Goal: Information Seeking & Learning: Check status

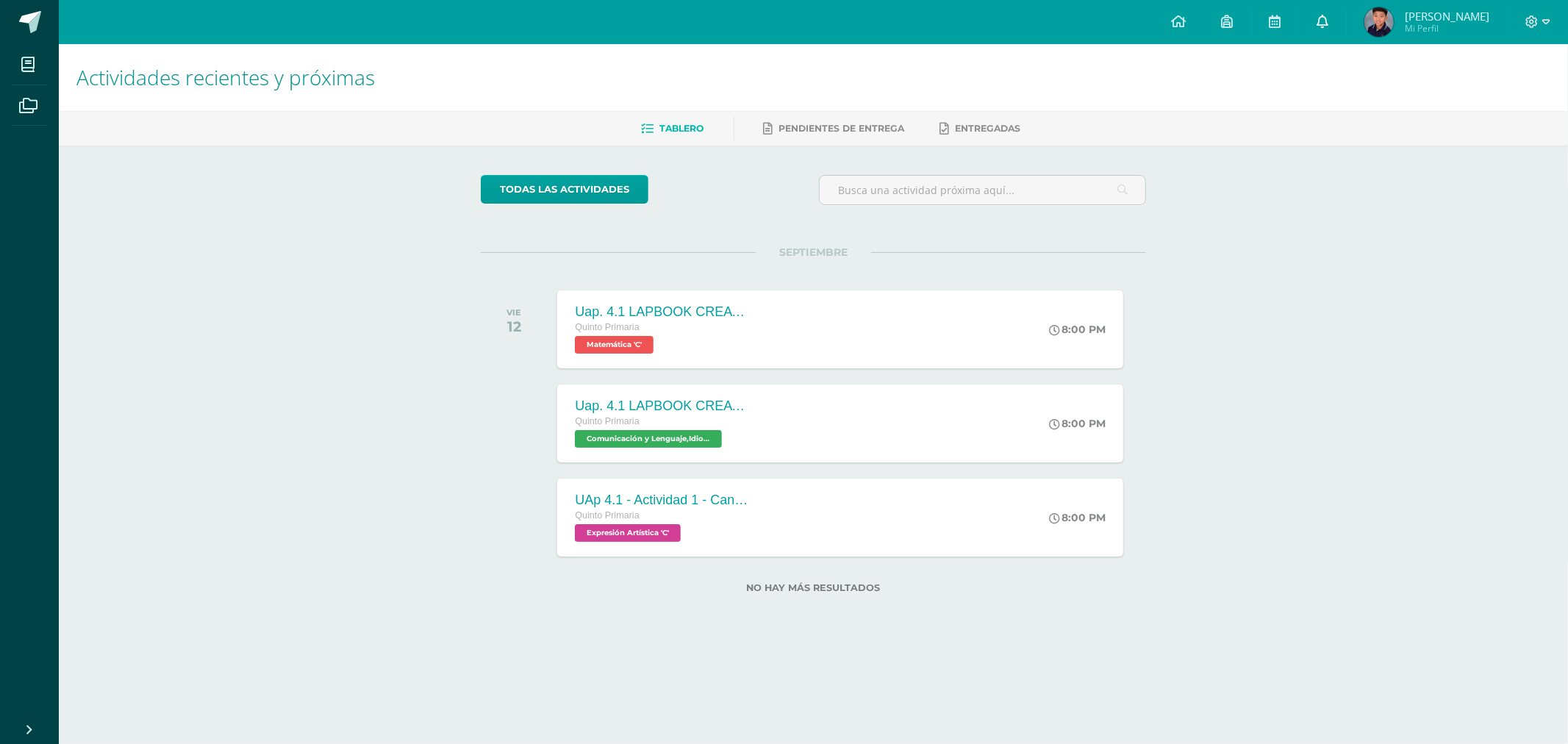
click at [1326, 22] on icon at bounding box center [1322, 22] width 12 height 13
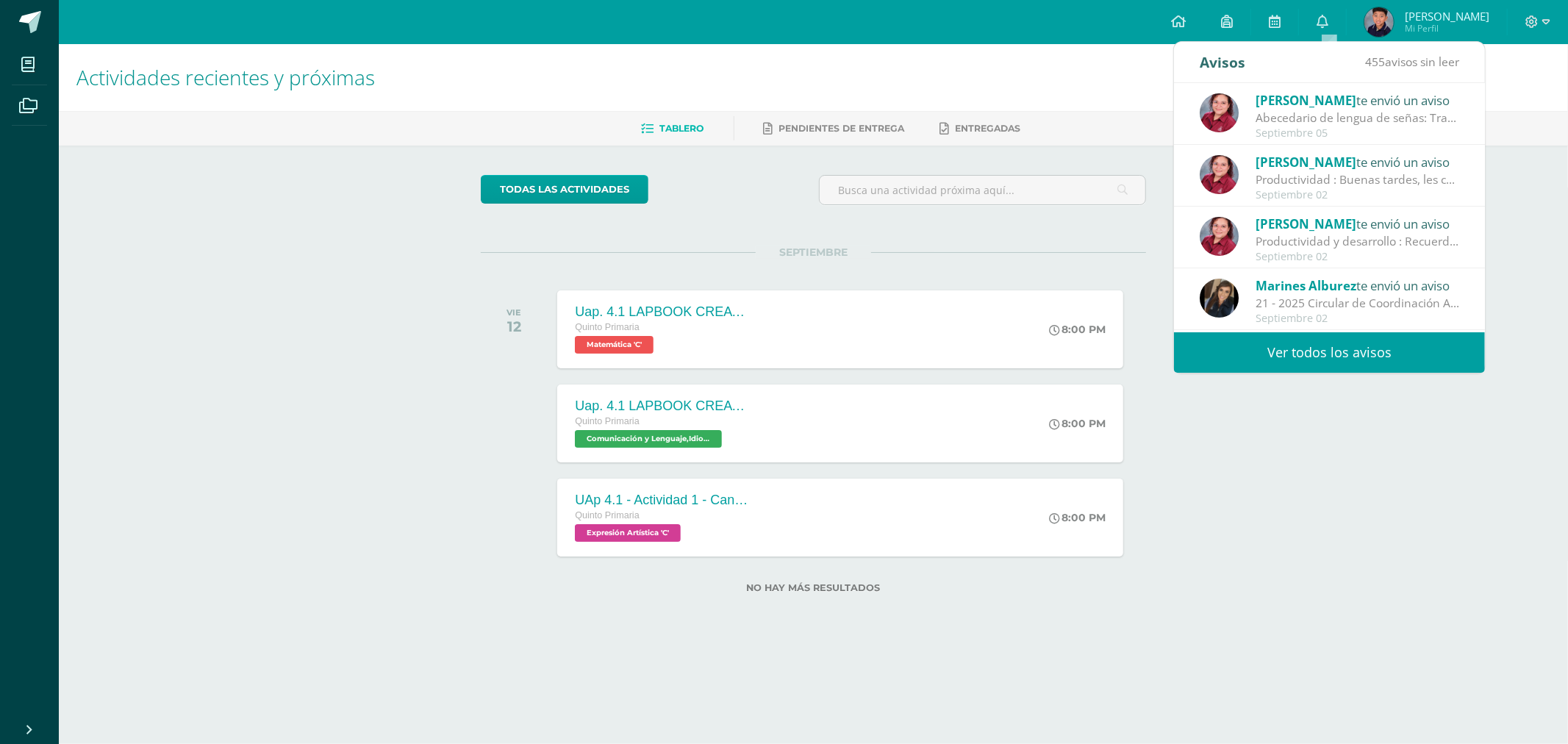
click at [1365, 112] on div "Abecedario de lengua de señas: Traerlo impreso y emplasticado o en bolsa protec…" at bounding box center [1358, 118] width 204 height 17
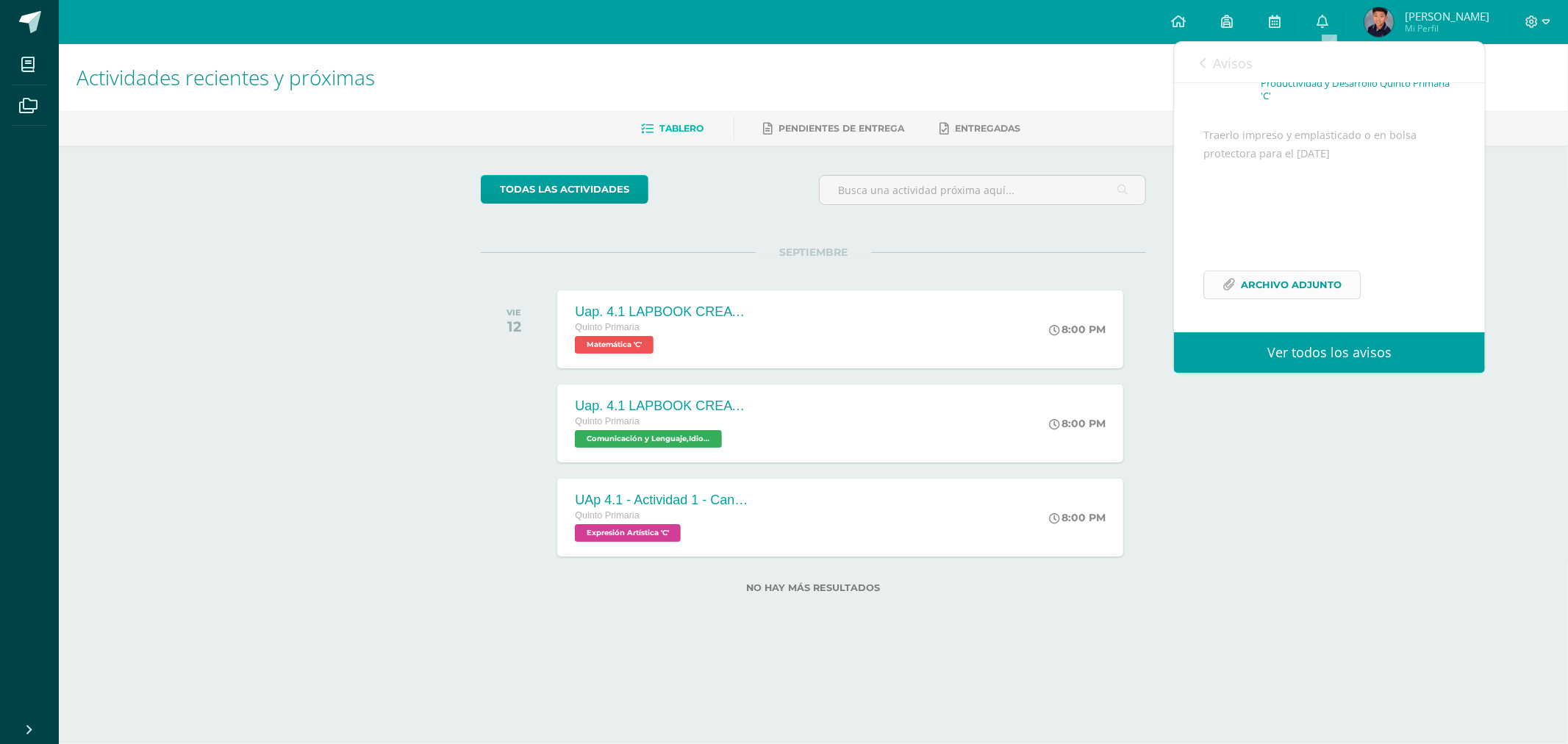
scroll to position [137, 0]
click at [1306, 285] on span "Archivo Adjunto" at bounding box center [1291, 285] width 101 height 27
click at [1003, 129] on span "Entregadas" at bounding box center [989, 128] width 66 height 11
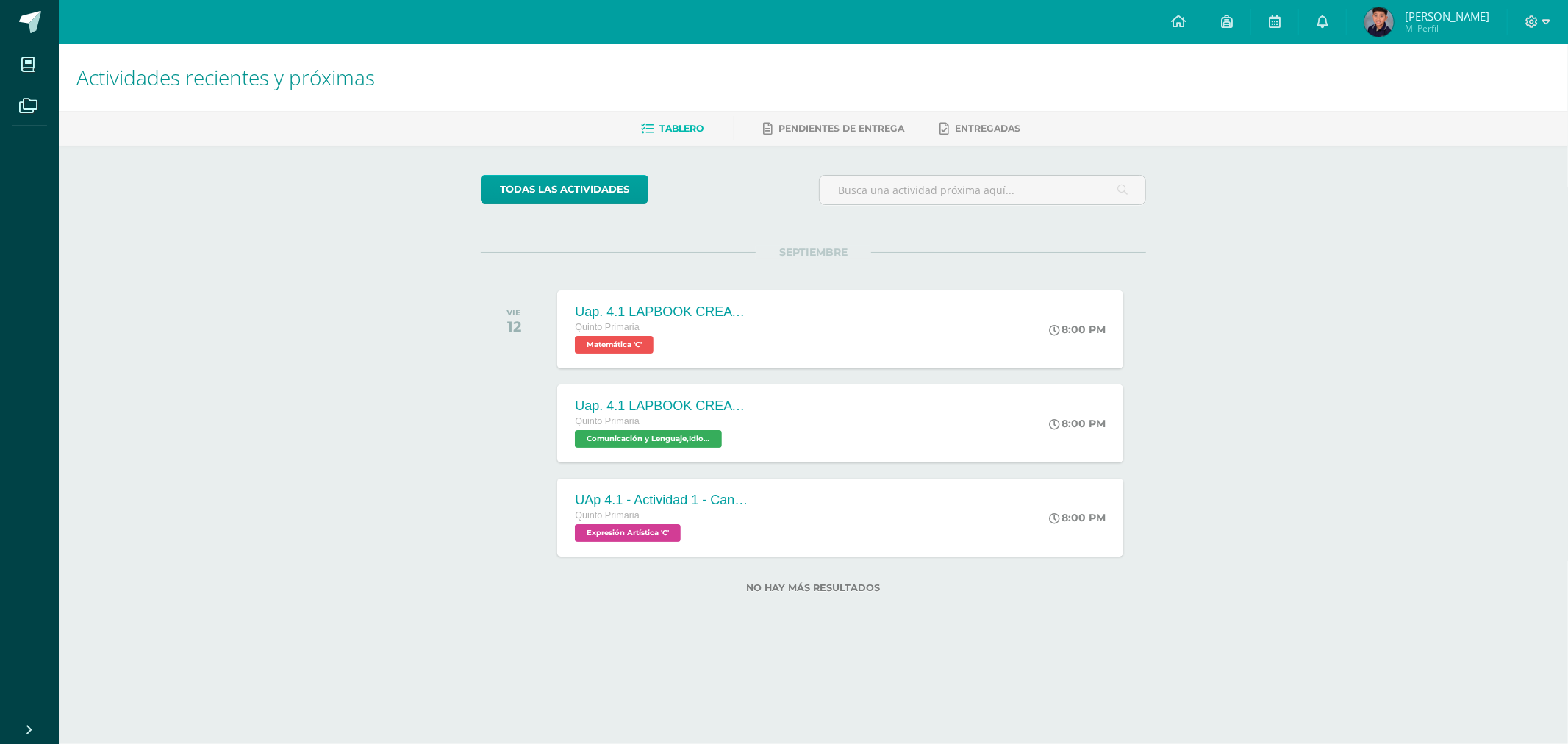
drag, startPoint x: 869, startPoint y: 131, endPoint x: 744, endPoint y: 126, distance: 125.1
click at [866, 131] on span "Pendientes de entrega" at bounding box center [842, 128] width 125 height 11
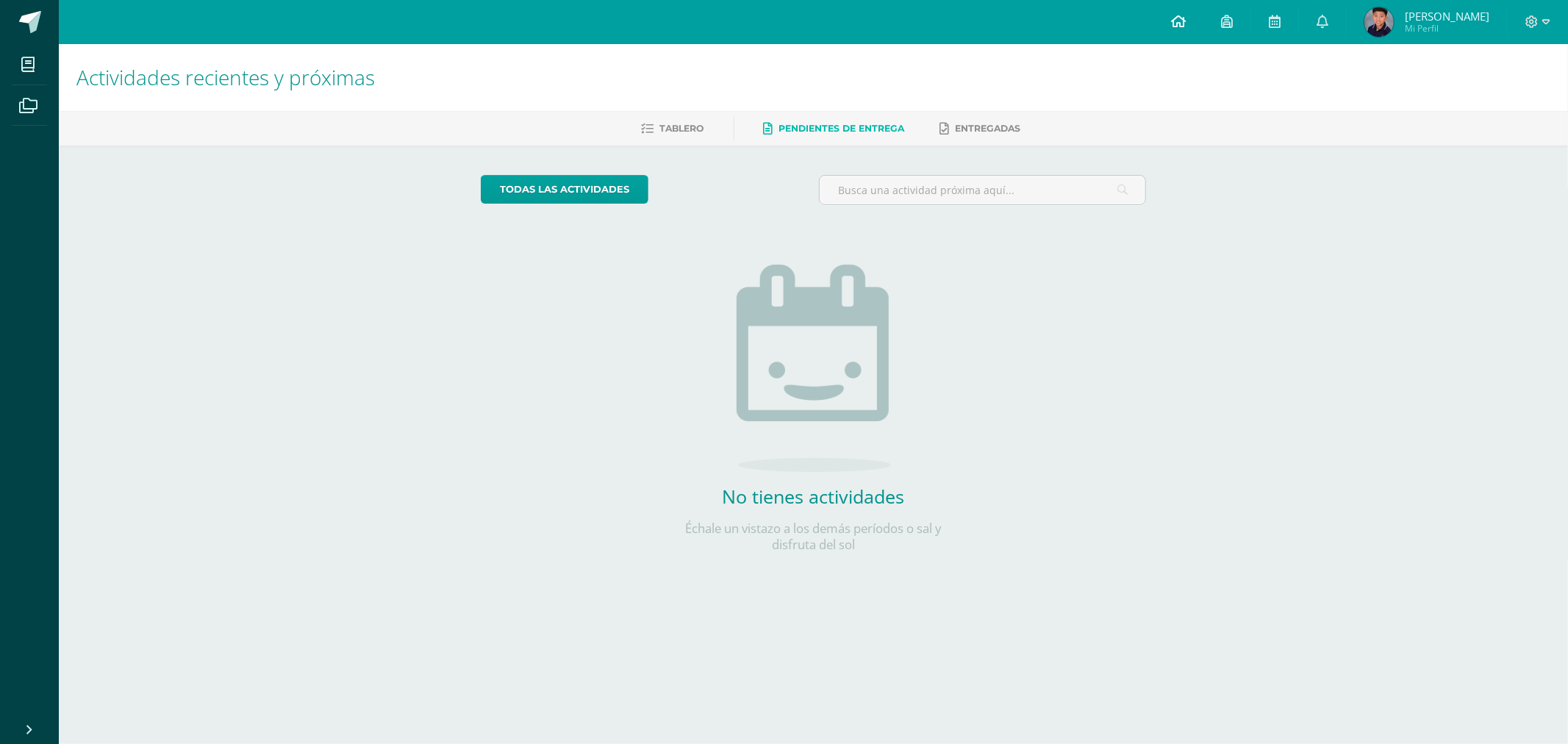
click at [1176, 30] on link at bounding box center [1178, 22] width 50 height 44
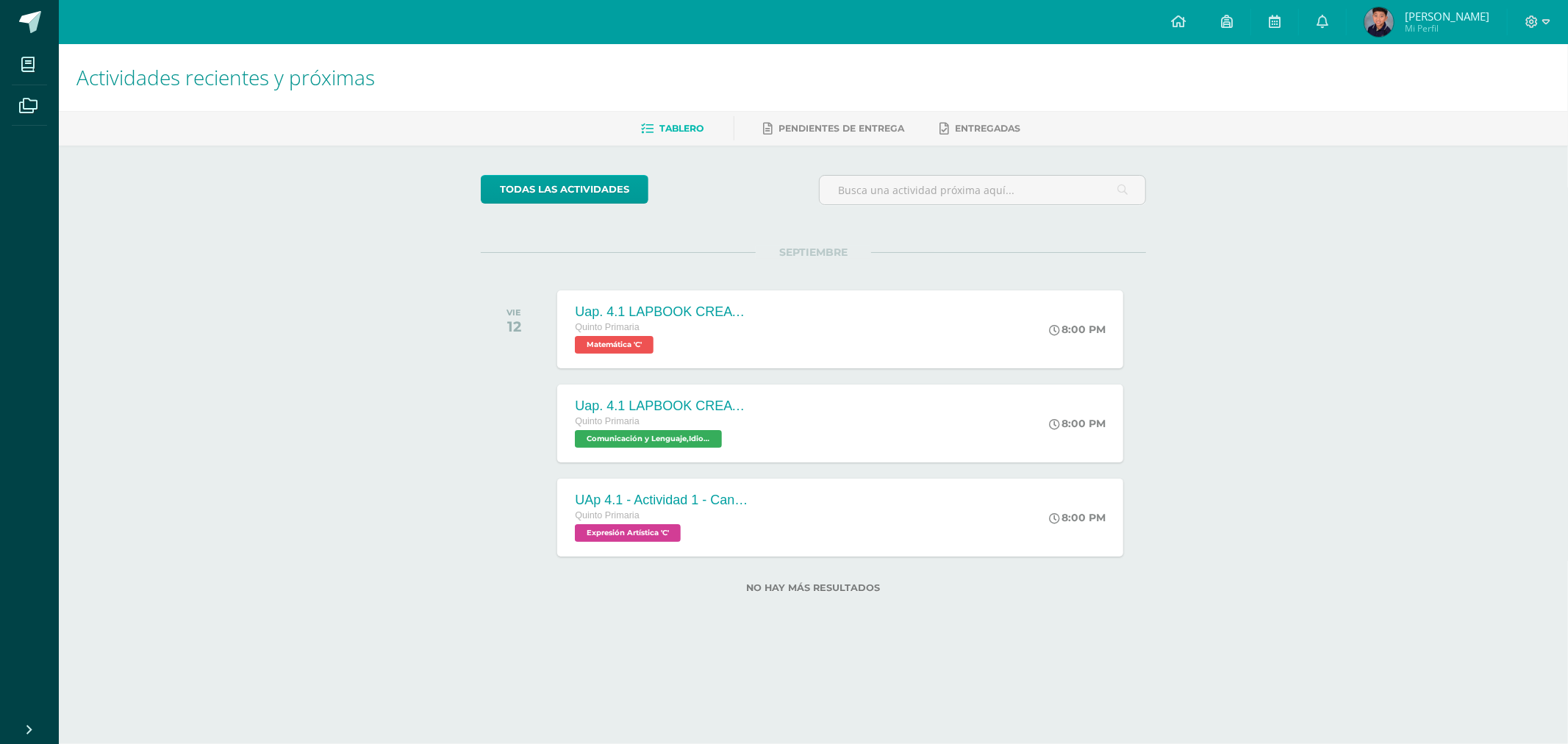
click at [1388, 26] on img at bounding box center [1379, 22] width 29 height 29
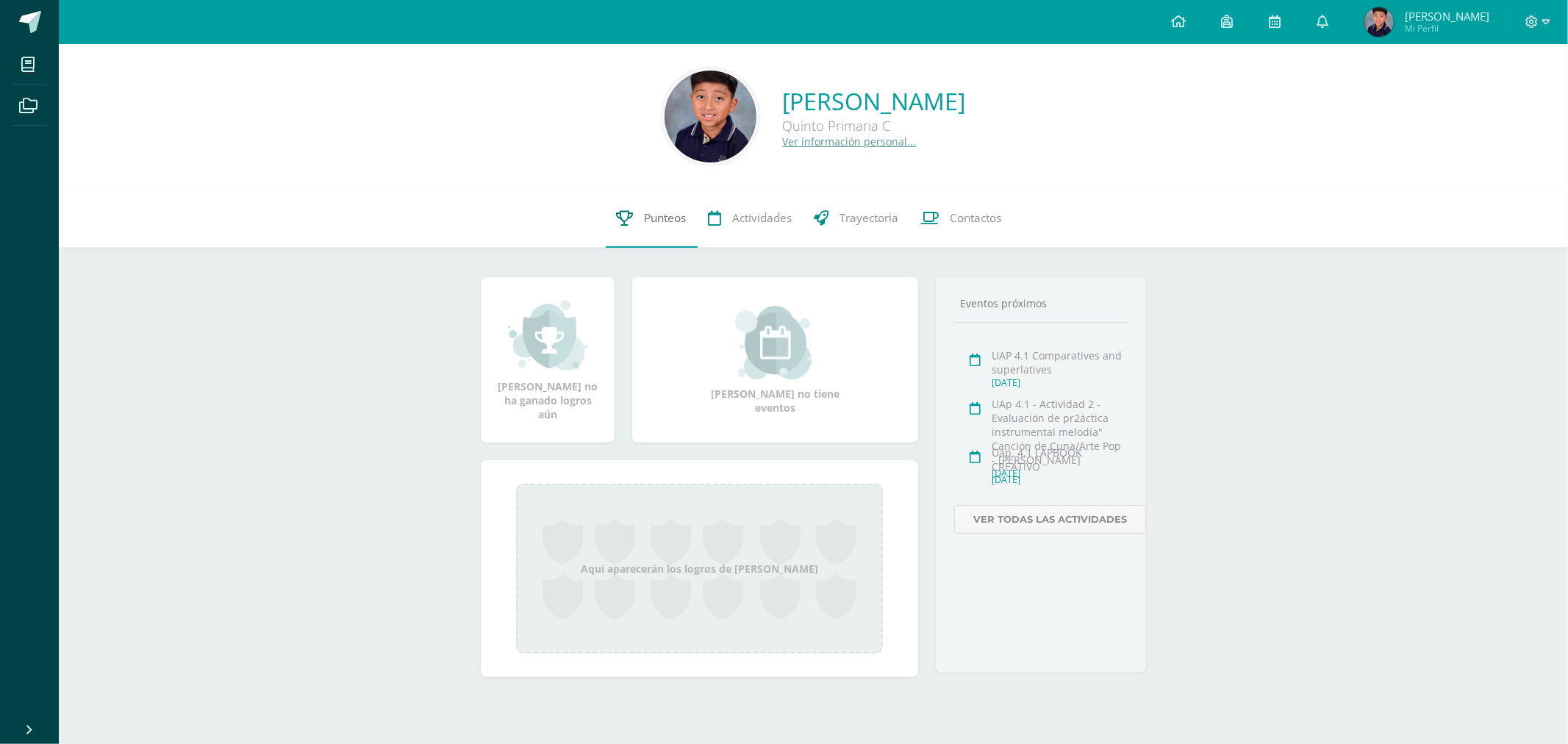
click at [668, 207] on link "Punteos" at bounding box center [652, 218] width 92 height 59
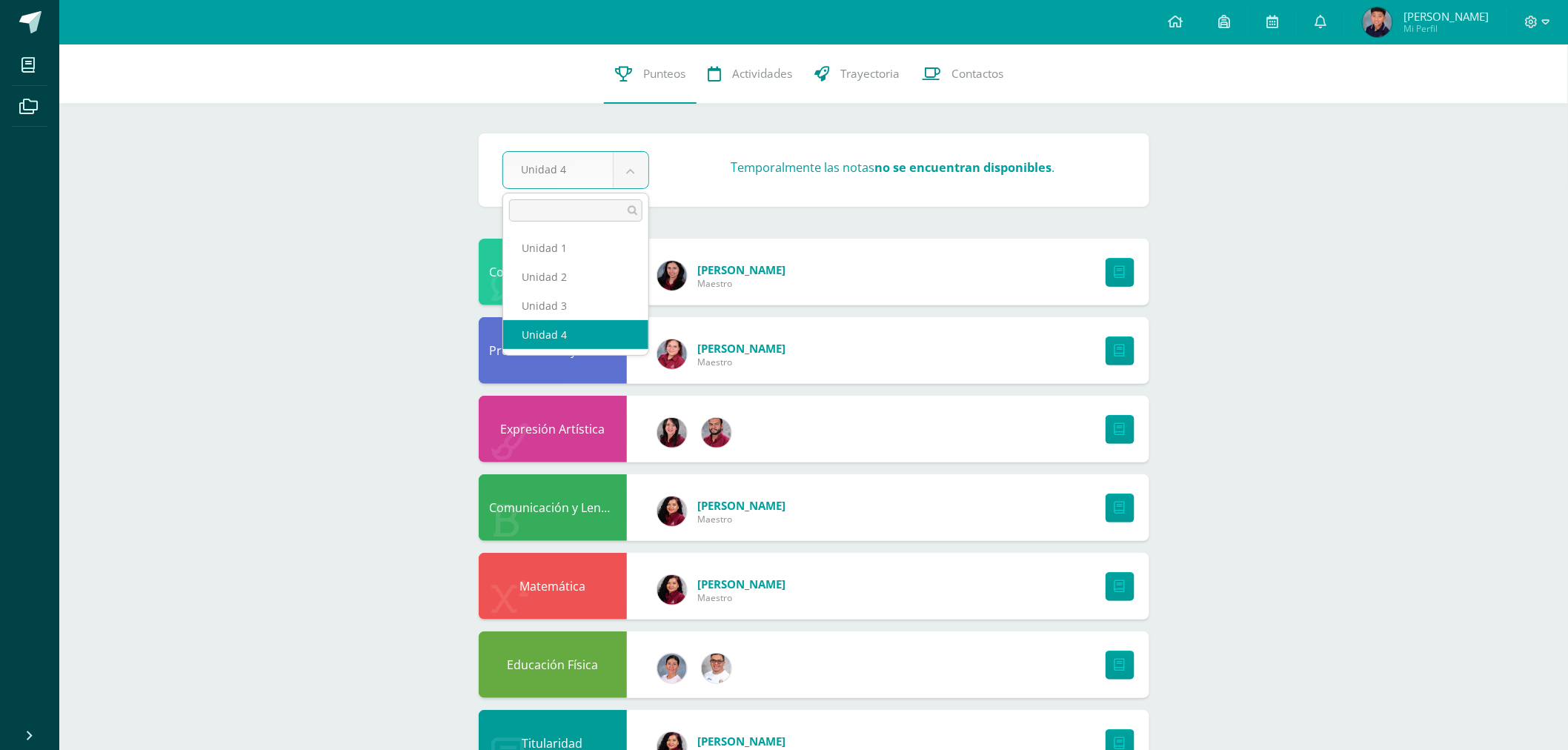
click at [632, 167] on body "Mis cursos Archivos Cerrar panel Ciencias Naturales y Tecnología Quinto Primari…" at bounding box center [784, 560] width 1568 height 1121
select select "Unidad 3"
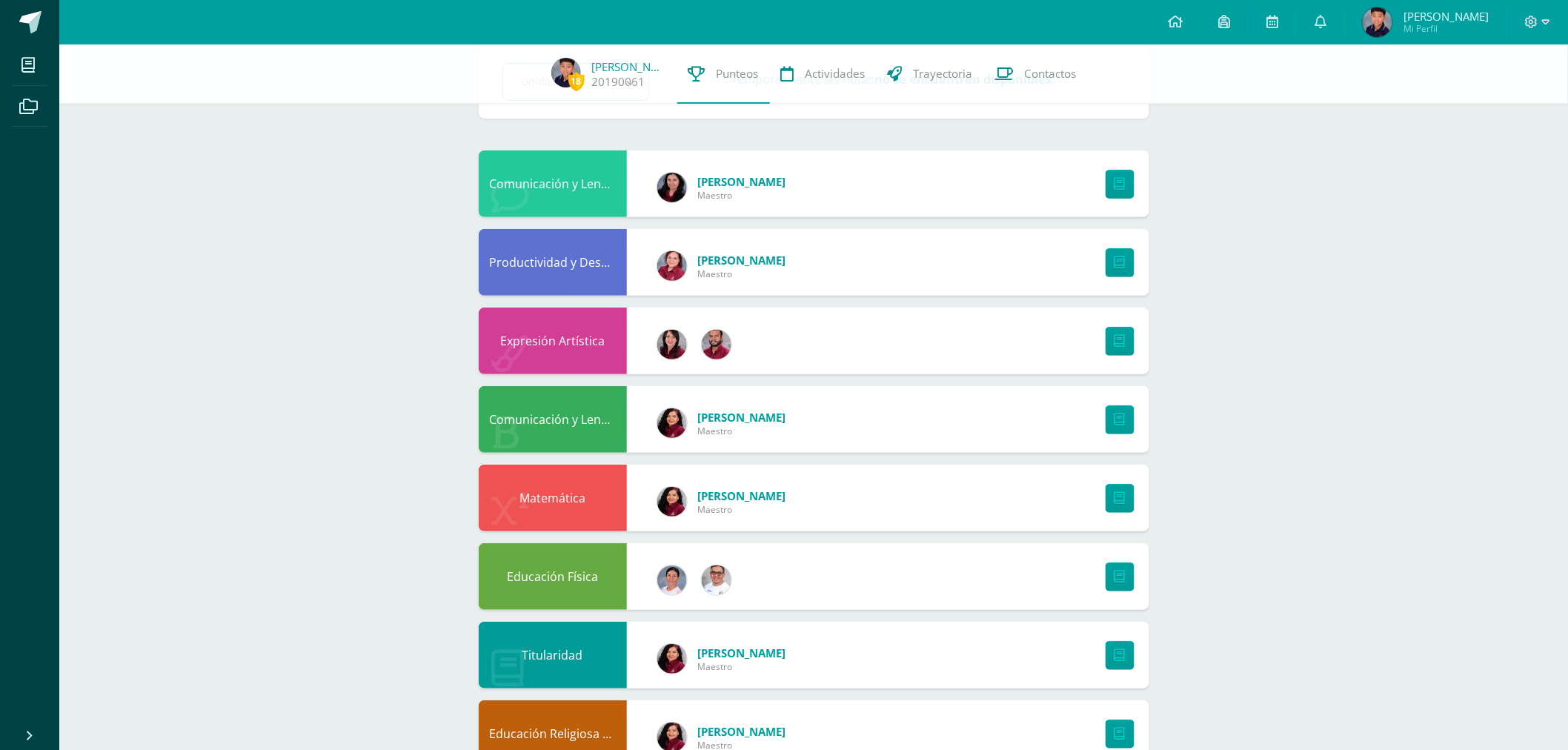
scroll to position [40, 0]
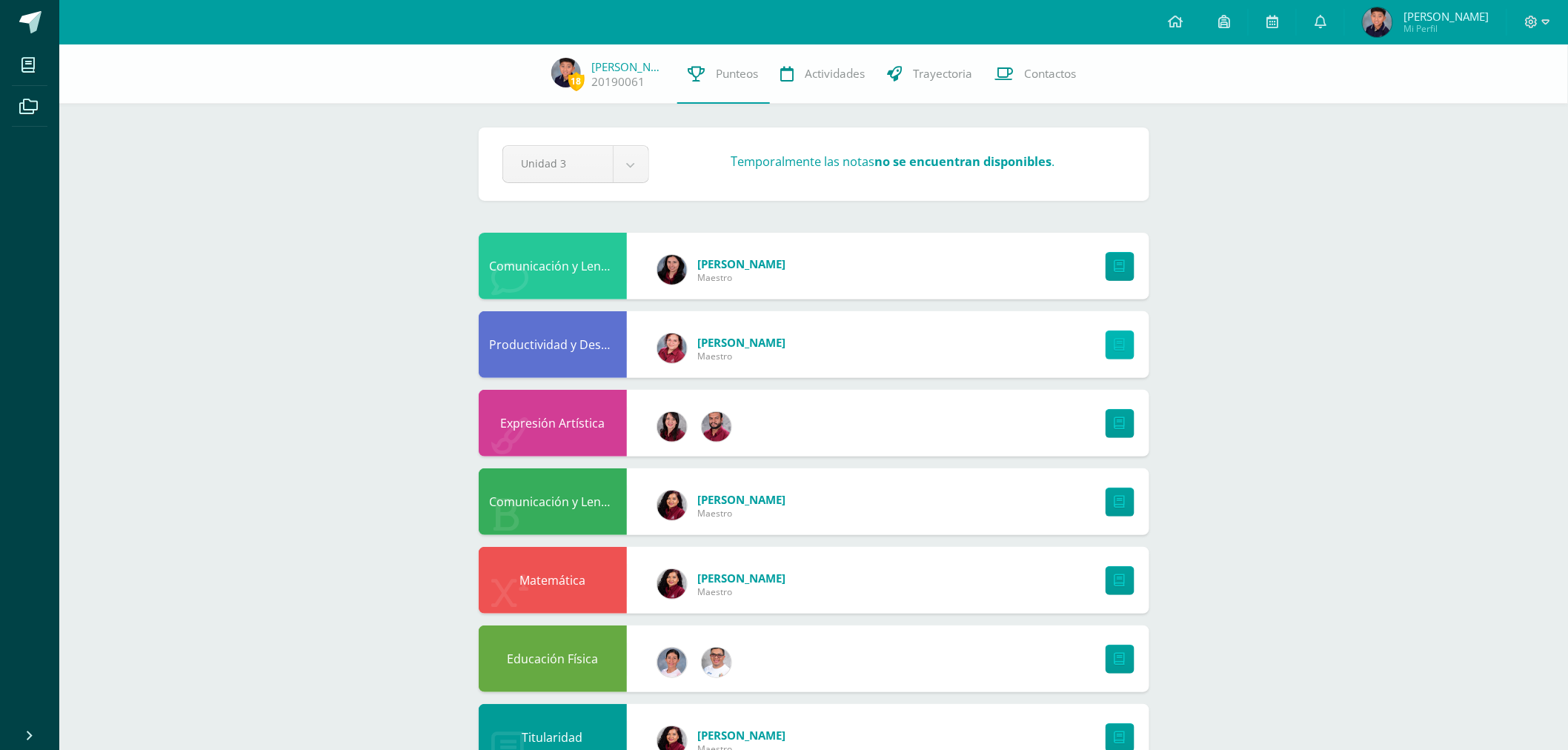
click at [1110, 345] on link at bounding box center [1120, 345] width 29 height 29
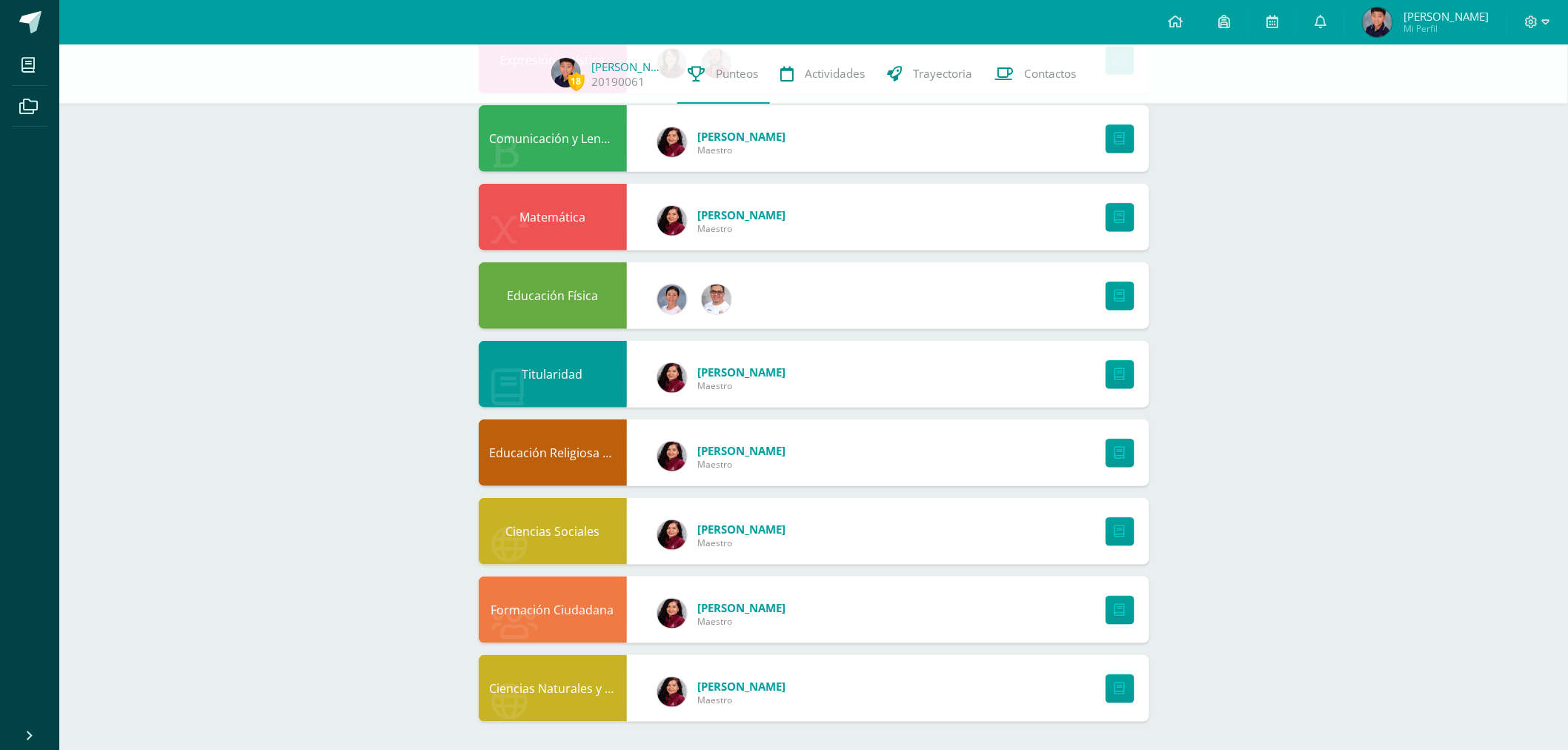
scroll to position [365, 0]
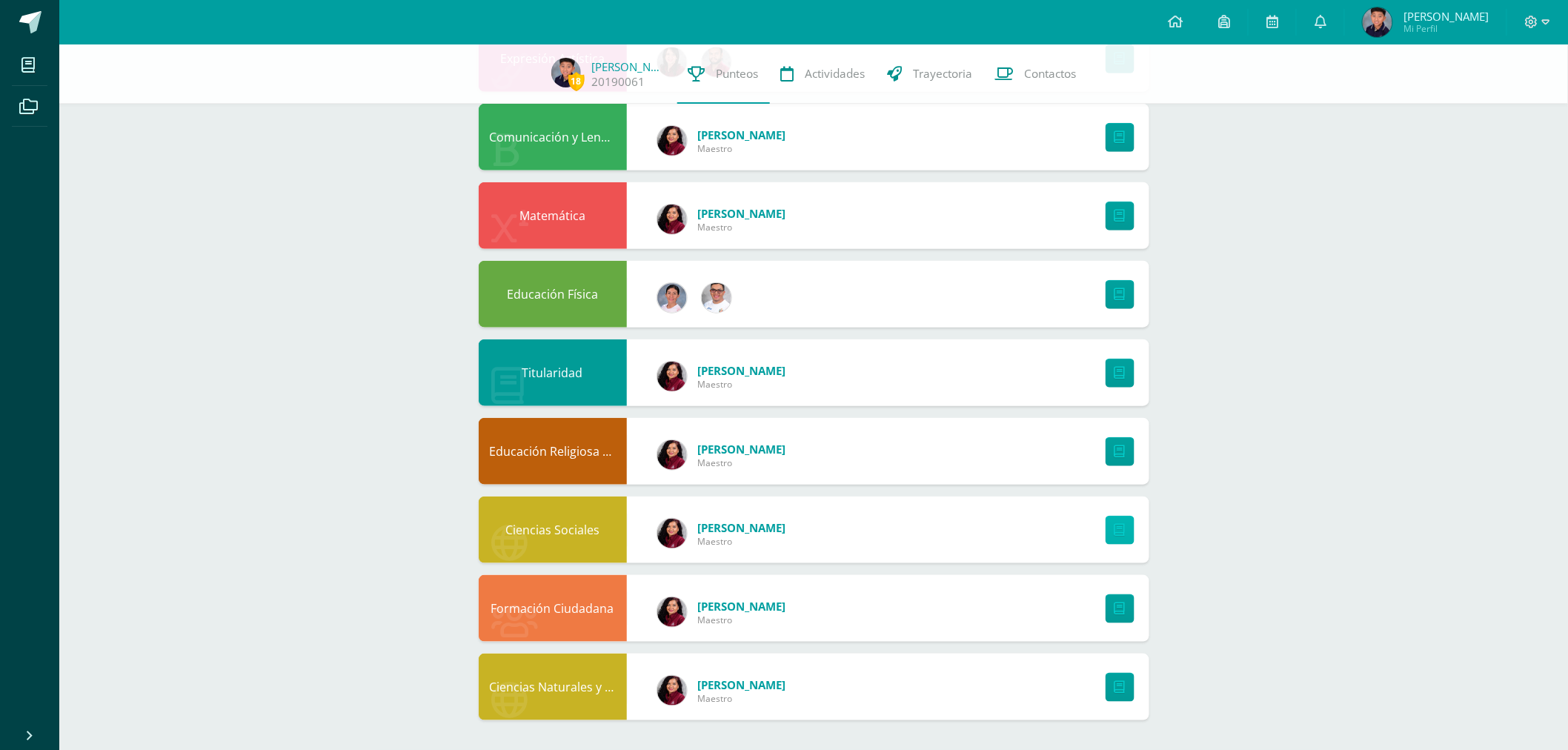
click at [1115, 527] on icon at bounding box center [1120, 530] width 11 height 13
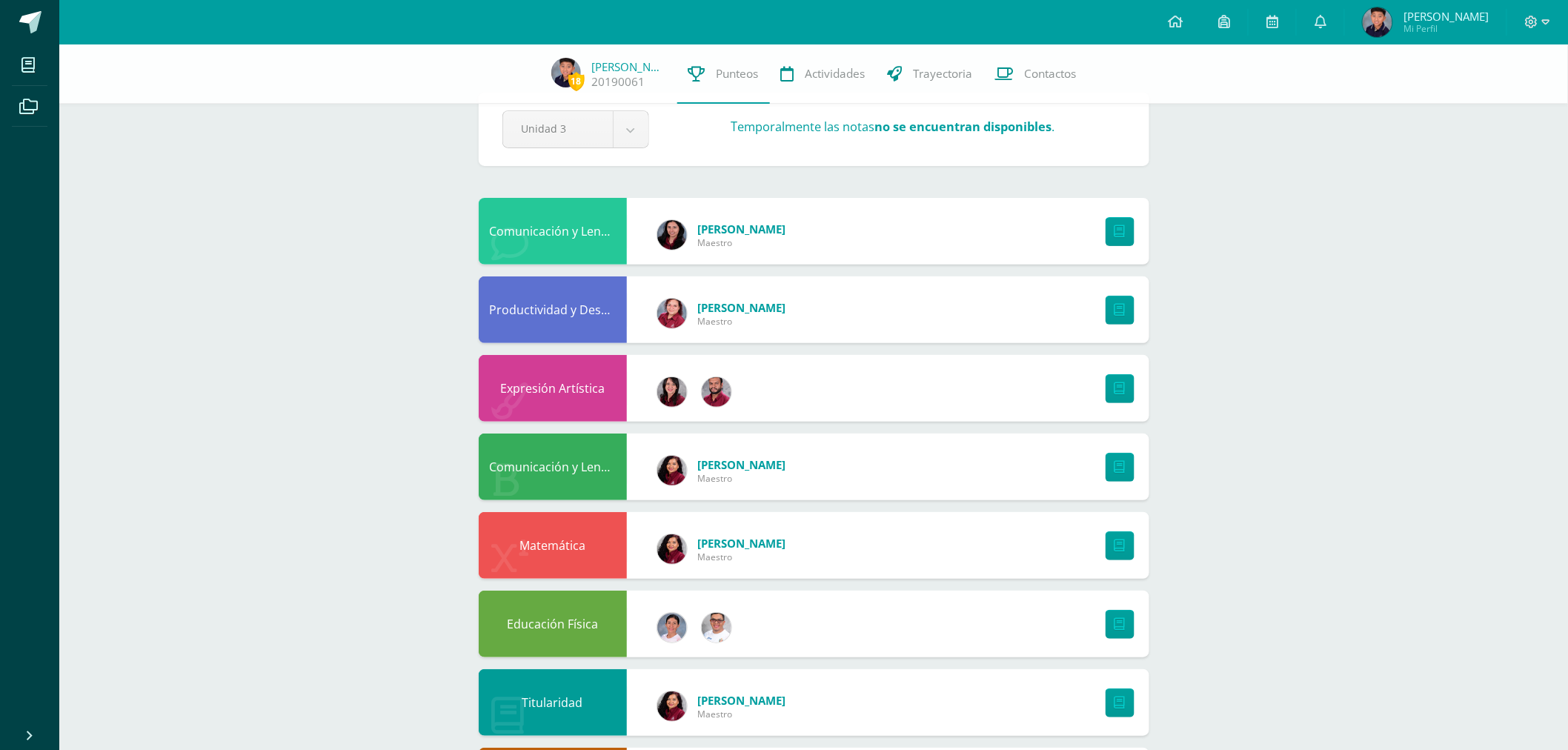
scroll to position [0, 0]
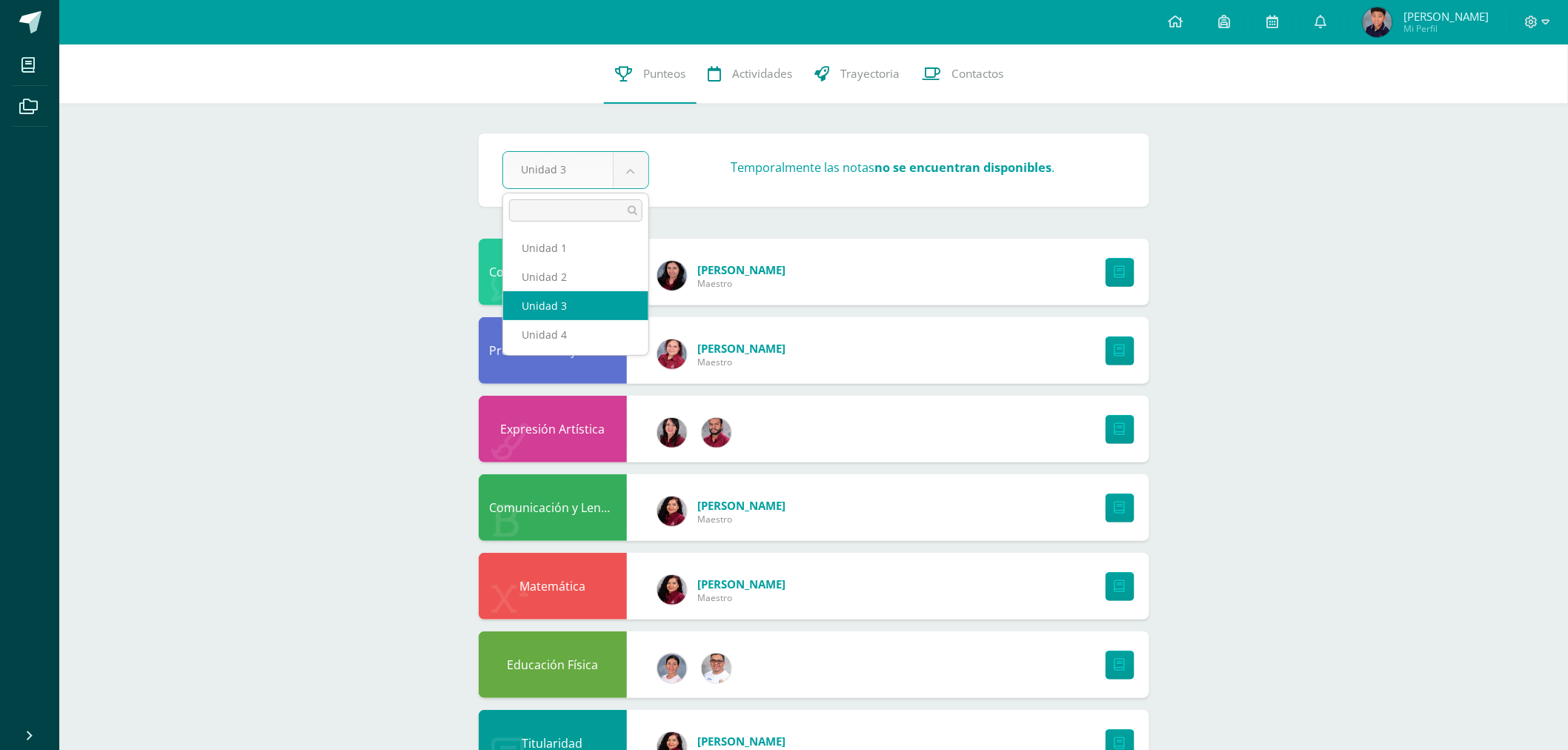
click at [630, 172] on body "Mis cursos Archivos Cerrar panel Ciencias Naturales y Tecnología Quinto Primari…" at bounding box center [784, 560] width 1568 height 1121
select select "Unidad 2"
